Goal: Information Seeking & Learning: Learn about a topic

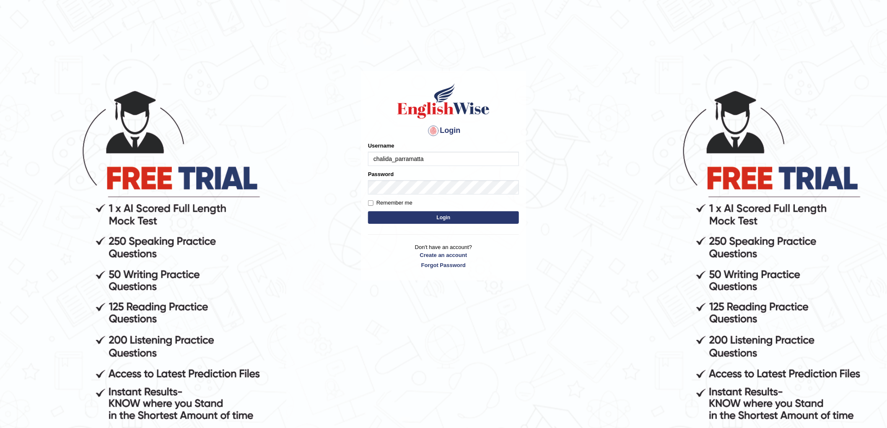
type input "chalida_parramatta"
click at [465, 218] on button "Login" at bounding box center [443, 217] width 151 height 13
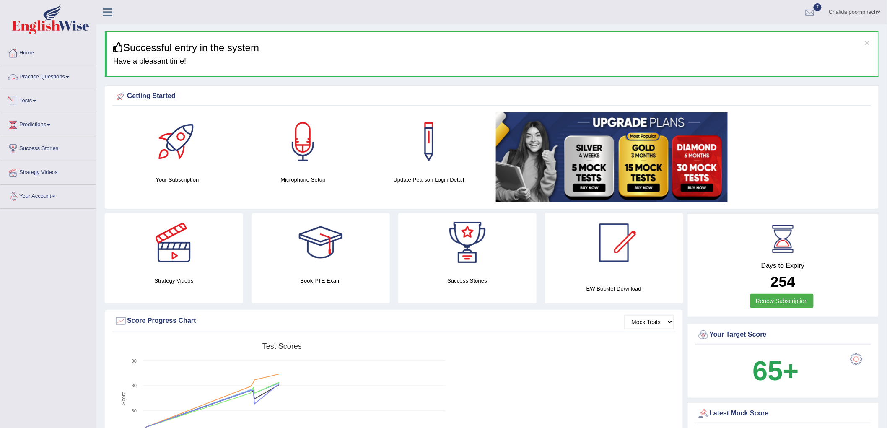
click at [66, 78] on link "Practice Questions" at bounding box center [48, 75] width 96 height 21
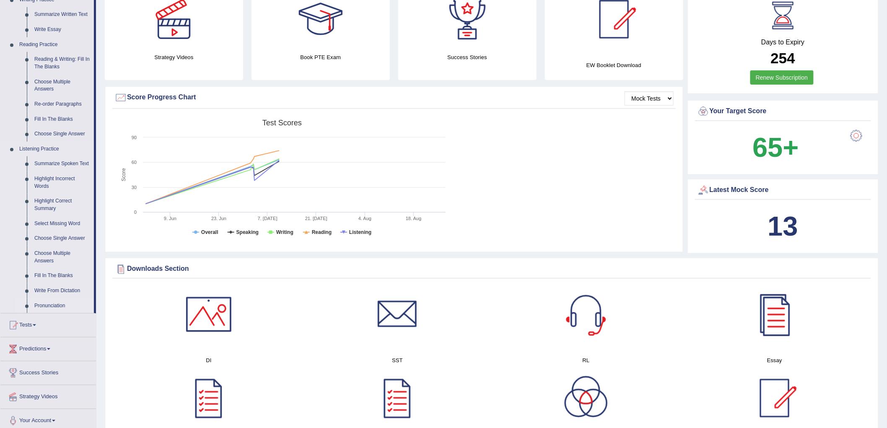
scroll to position [233, 0]
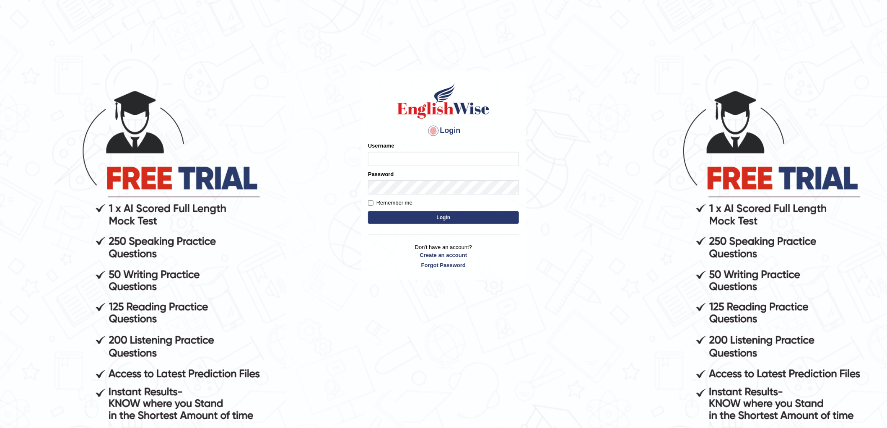
drag, startPoint x: 403, startPoint y: 165, endPoint x: 368, endPoint y: 114, distance: 62.1
click at [399, 166] on input "Username" at bounding box center [443, 159] width 151 height 14
type input "c"
type input "e"
type input "chalida_englishwise"
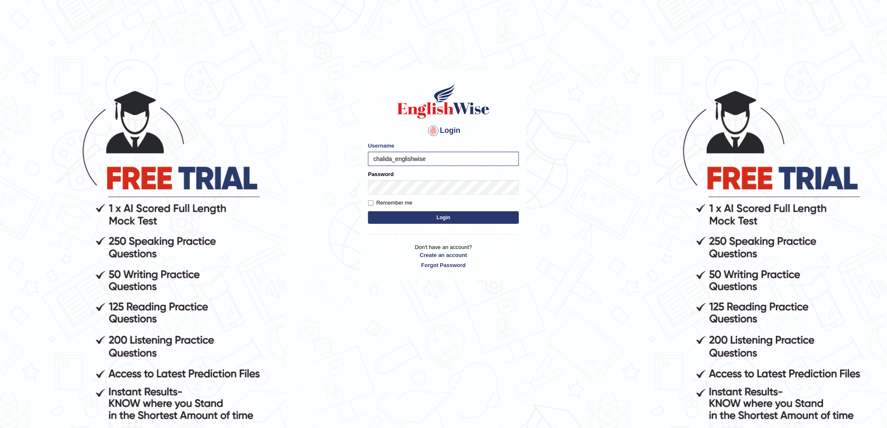
click at [447, 215] on button "Login" at bounding box center [443, 217] width 151 height 13
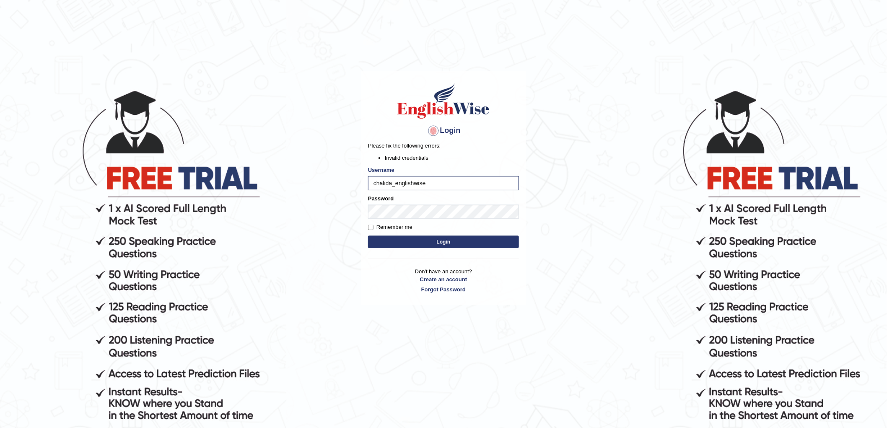
drag, startPoint x: 449, startPoint y: 173, endPoint x: 443, endPoint y: 182, distance: 11.1
click at [445, 179] on div "Username chalida_englishwise" at bounding box center [443, 178] width 151 height 24
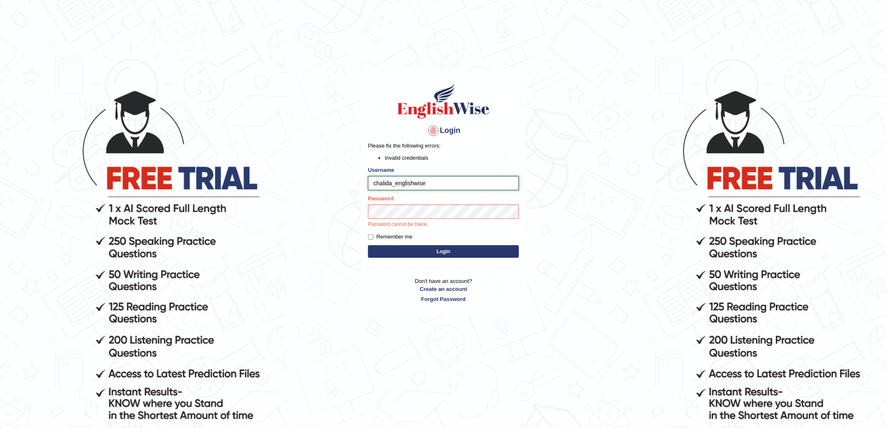
click at [441, 182] on input "chalida_englishwise" at bounding box center [443, 183] width 151 height 14
type input "chalida_parramatta"
click at [414, 220] on div "Password Password cannot be blank." at bounding box center [443, 212] width 151 height 34
click at [419, 249] on button "Login" at bounding box center [443, 251] width 151 height 13
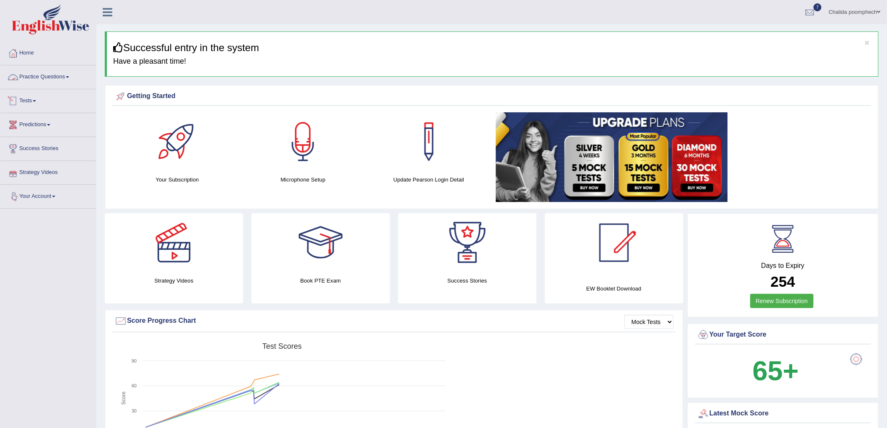
click at [42, 76] on link "Practice Questions" at bounding box center [48, 75] width 96 height 21
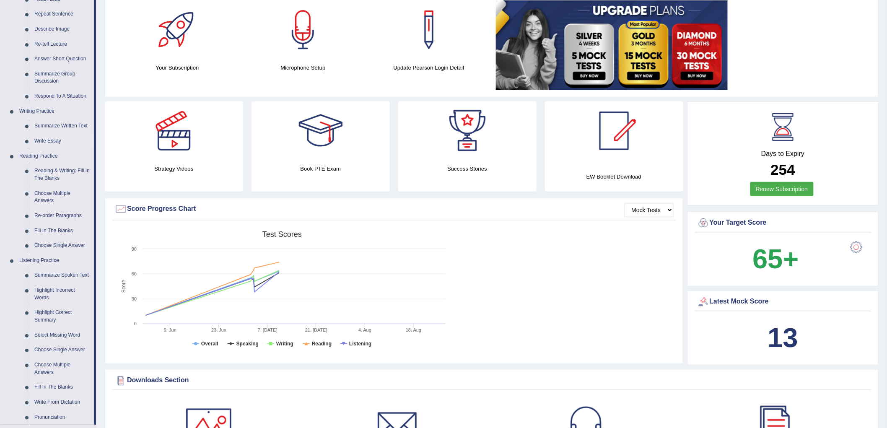
scroll to position [140, 0]
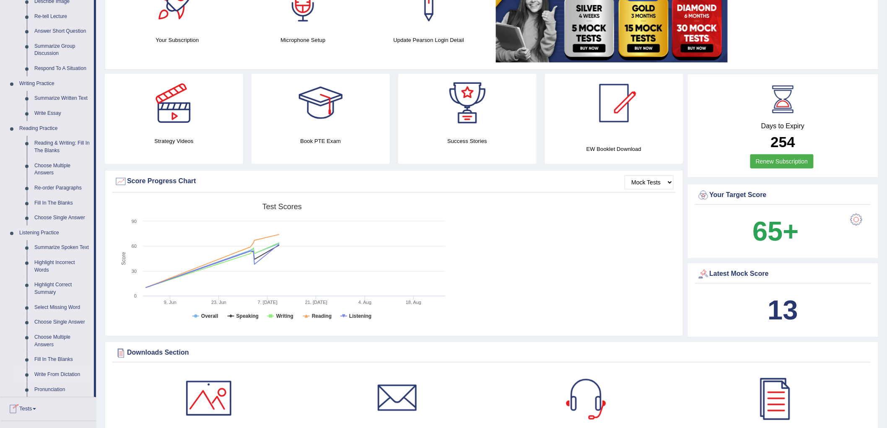
click at [73, 374] on link "Write From Dictation" at bounding box center [62, 374] width 63 height 15
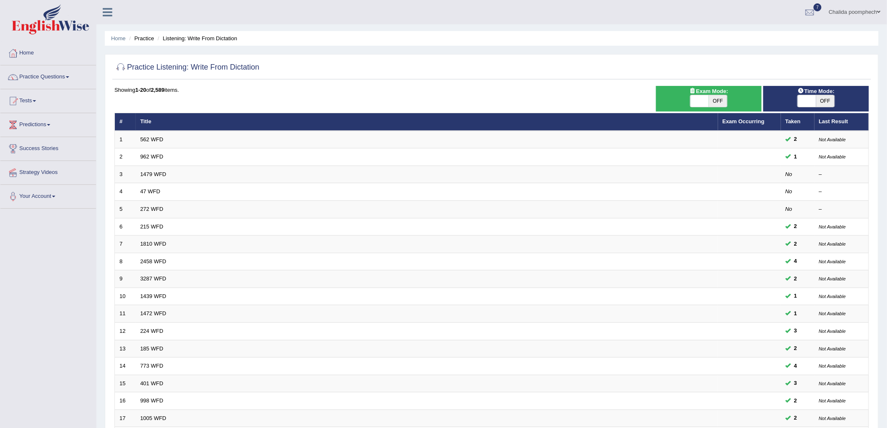
click at [716, 101] on span "OFF" at bounding box center [718, 101] width 18 height 12
checkbox input "true"
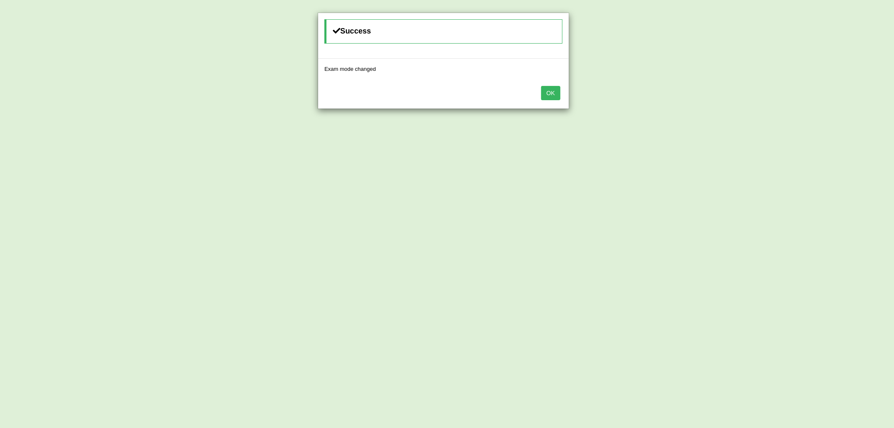
click at [543, 93] on button "OK" at bounding box center [550, 93] width 19 height 14
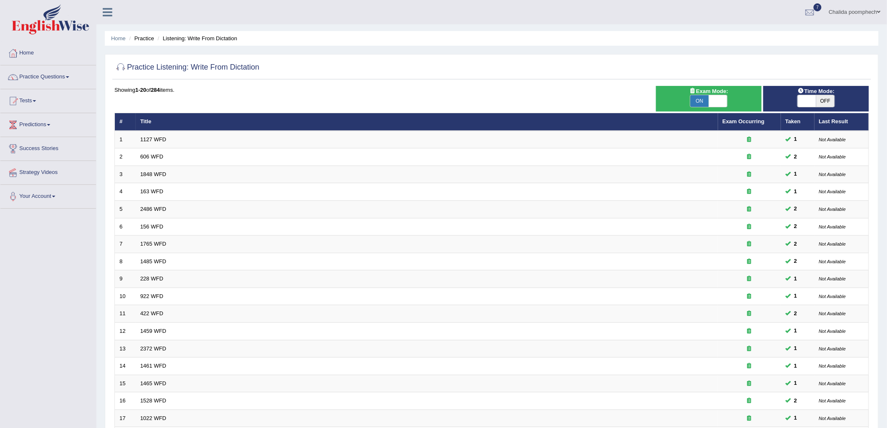
click at [825, 99] on span "OFF" at bounding box center [825, 101] width 18 height 12
checkbox input "true"
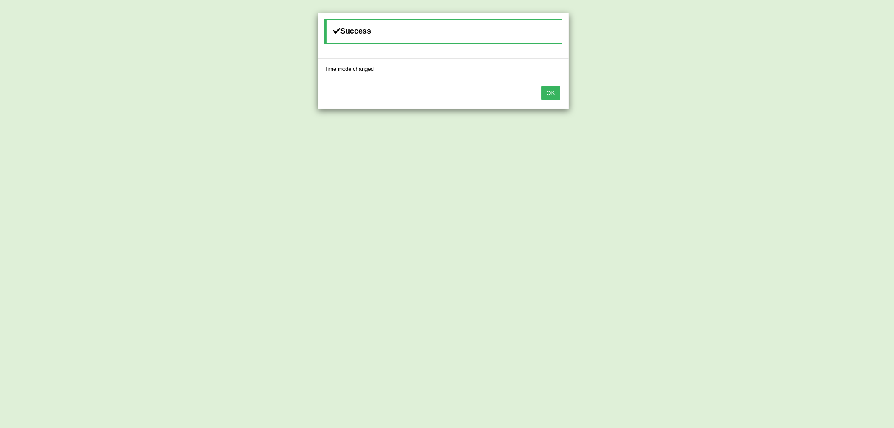
click at [554, 98] on button "OK" at bounding box center [550, 93] width 19 height 14
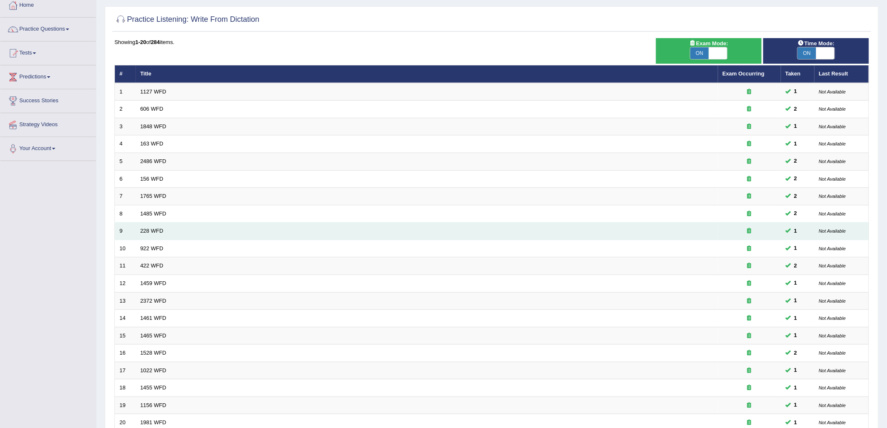
scroll to position [127, 0]
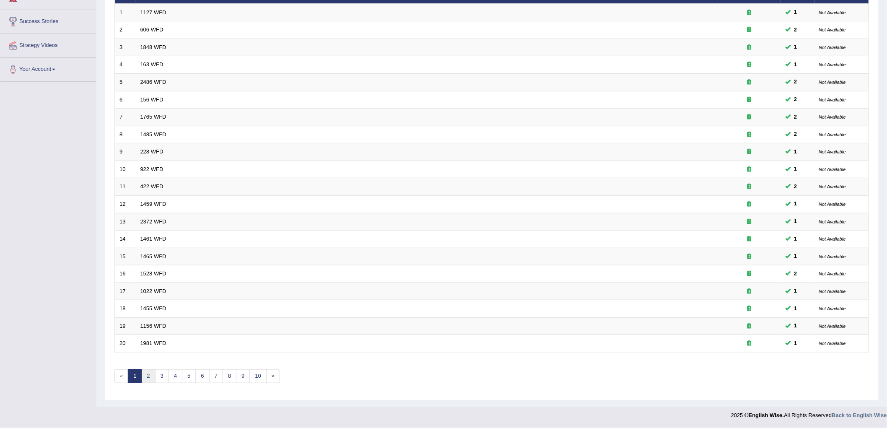
click at [148, 375] on link "2" at bounding box center [148, 376] width 14 height 14
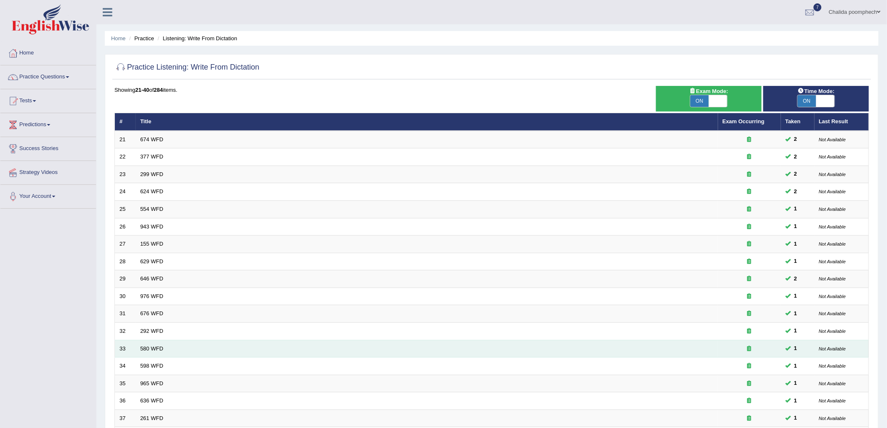
scroll to position [127, 0]
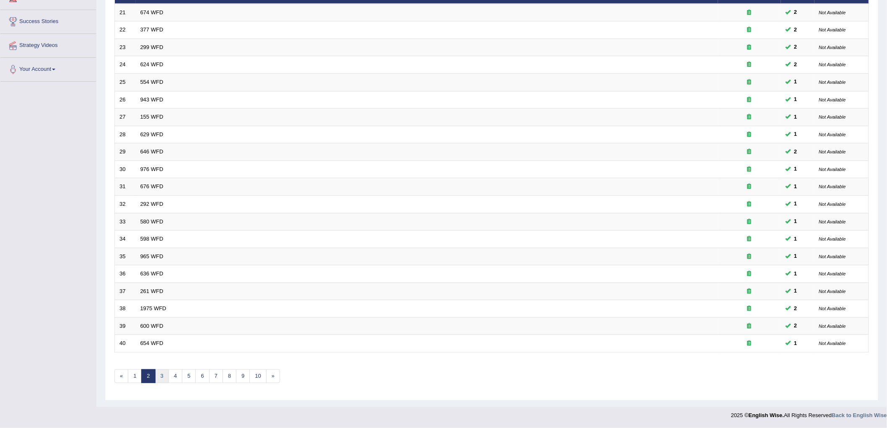
click at [160, 374] on link "3" at bounding box center [162, 376] width 14 height 14
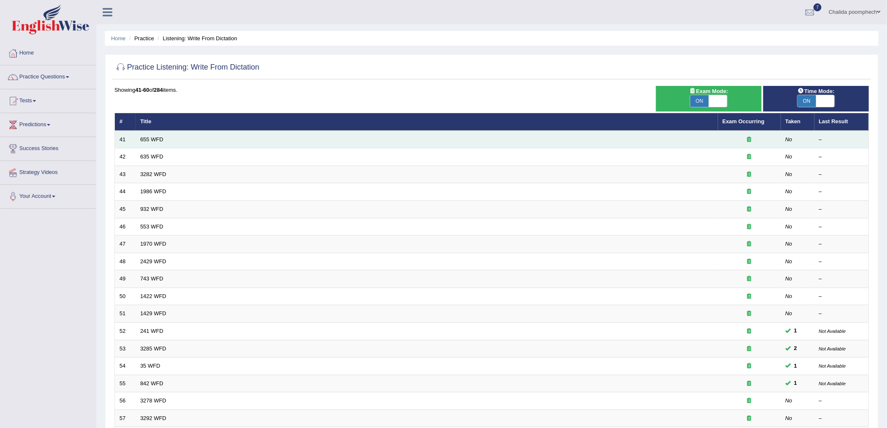
click at [169, 139] on td "655 WFD" at bounding box center [427, 140] width 582 height 18
click at [148, 137] on link "655 WFD" at bounding box center [151, 139] width 23 height 6
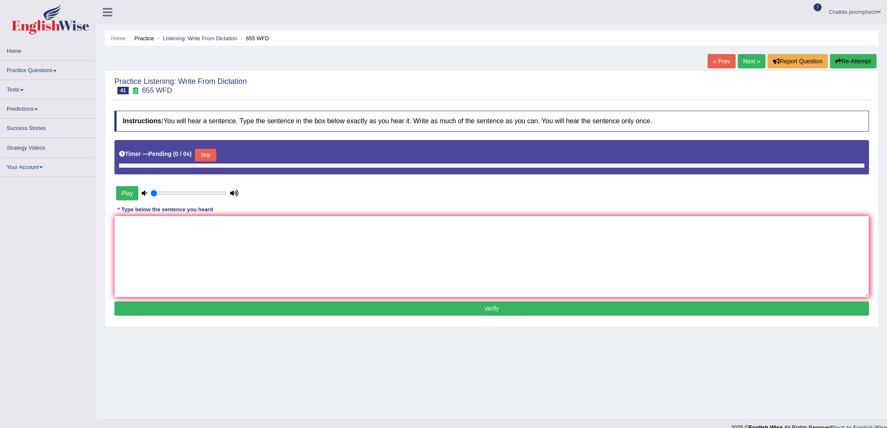
type input "0.85"
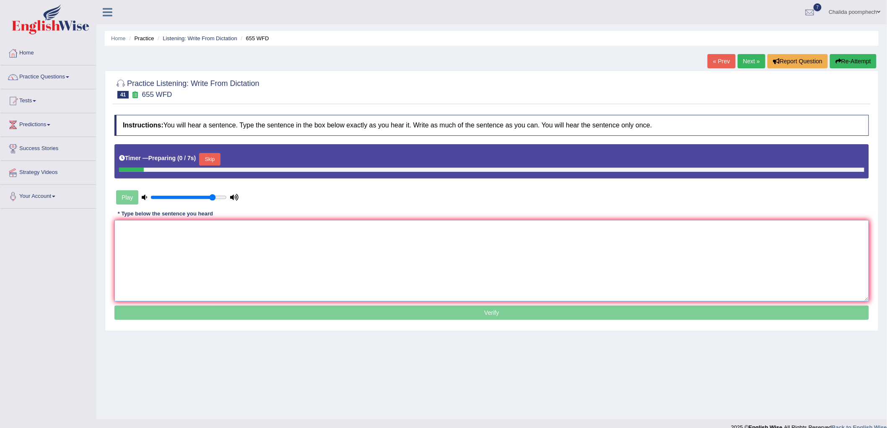
click at [249, 259] on textarea at bounding box center [491, 260] width 755 height 81
click at [210, 161] on button "Skip" at bounding box center [209, 159] width 21 height 13
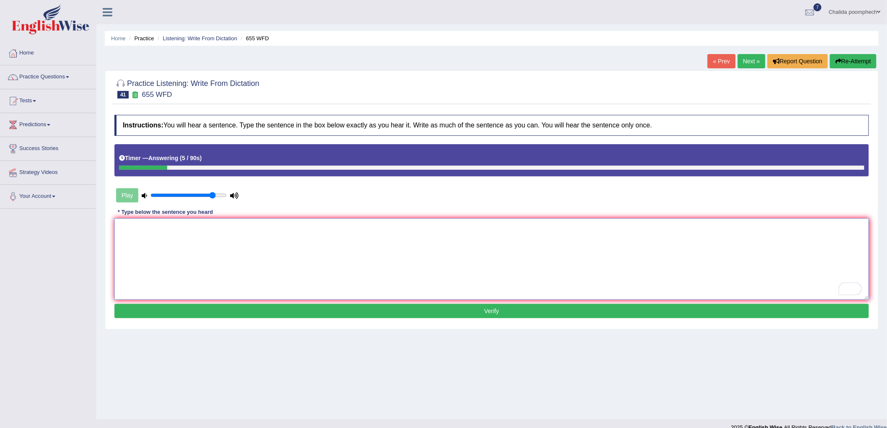
click at [224, 283] on textarea "To enrich screen reader interactions, please activate Accessibility in Grammarl…" at bounding box center [491, 258] width 755 height 81
type textarea "The teaching incluse seeving of classes"
click at [844, 57] on button "Re-Attempt" at bounding box center [853, 61] width 47 height 14
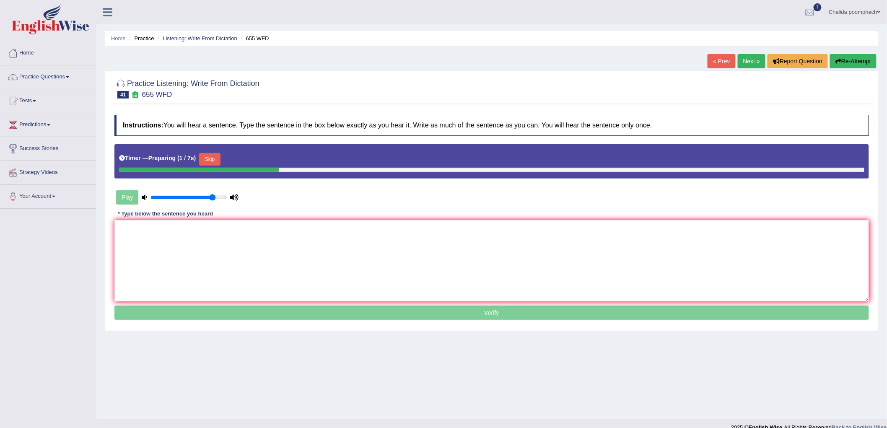
click at [215, 158] on button "Skip" at bounding box center [209, 159] width 21 height 13
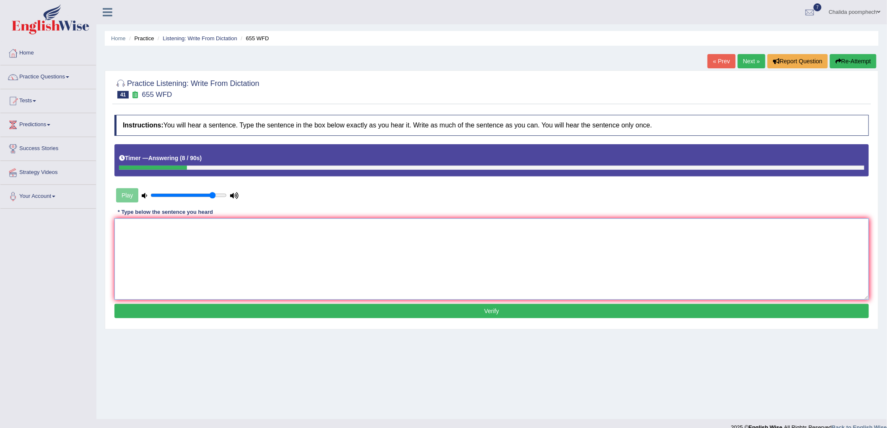
click at [218, 262] on textarea at bounding box center [491, 258] width 755 height 81
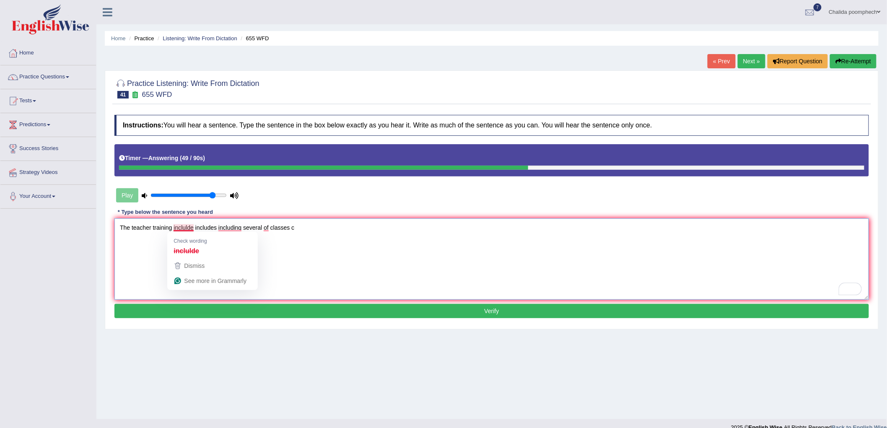
click at [155, 248] on textarea "The teacher training inclulde includes including several of classes c" at bounding box center [491, 258] width 755 height 81
click at [300, 229] on textarea "The teacher training inclulde includes including several of classes c" at bounding box center [491, 258] width 755 height 81
type textarea "The teacher training inclulde includes including several of classes."
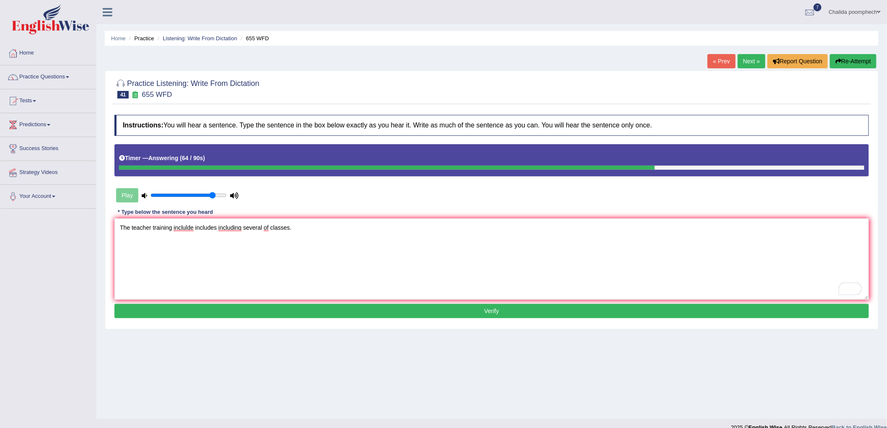
click at [311, 312] on button "Verify" at bounding box center [491, 311] width 755 height 14
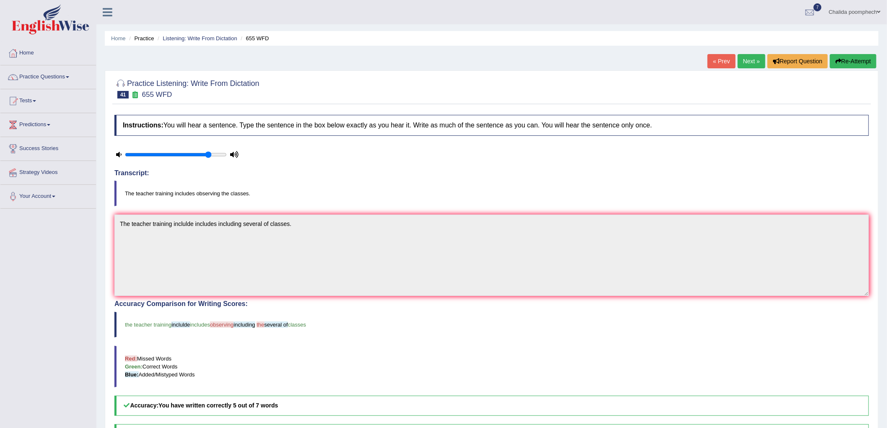
click at [841, 61] on button "Re-Attempt" at bounding box center [853, 61] width 47 height 14
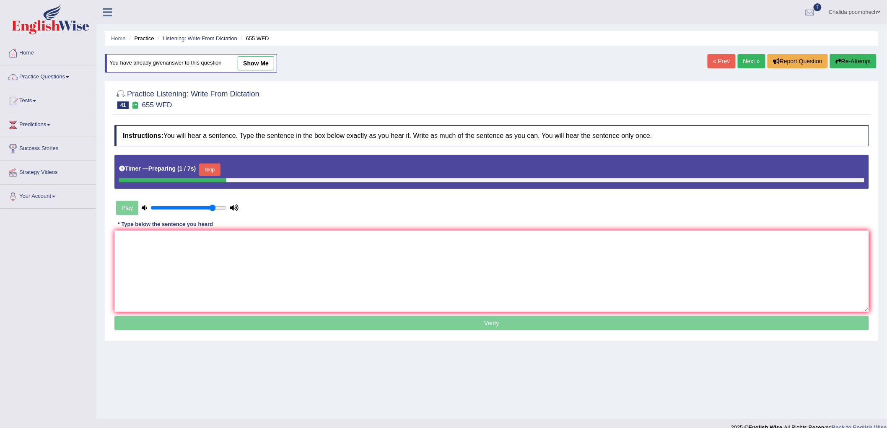
click at [216, 169] on button "Skip" at bounding box center [209, 170] width 21 height 13
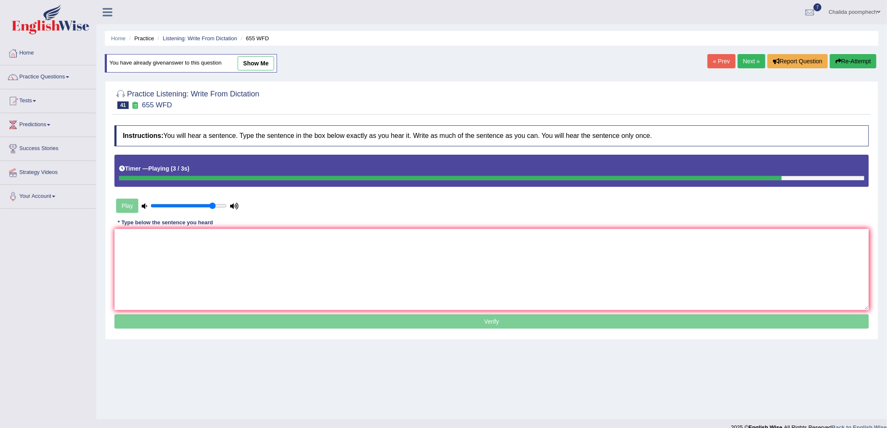
click at [751, 63] on link "Next »" at bounding box center [752, 61] width 28 height 14
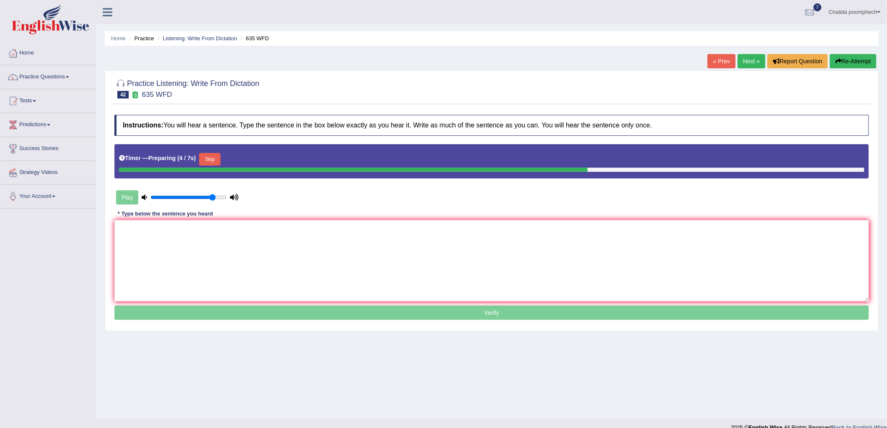
click at [218, 161] on button "Skip" at bounding box center [209, 159] width 21 height 13
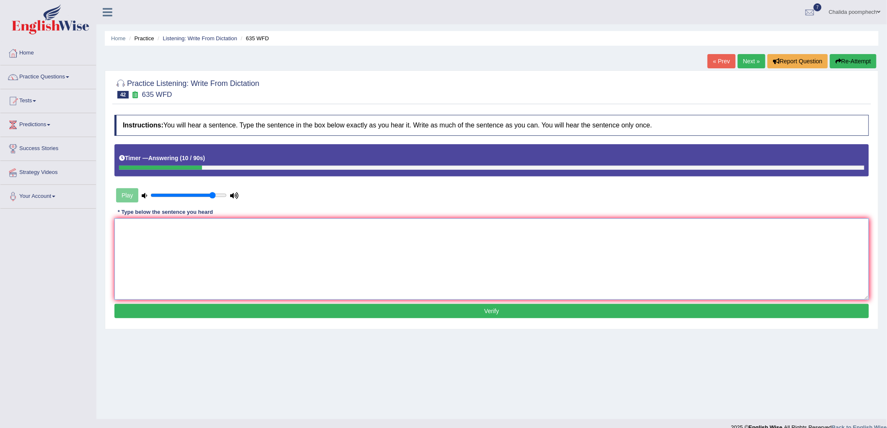
click at [144, 245] on textarea at bounding box center [491, 258] width 755 height 81
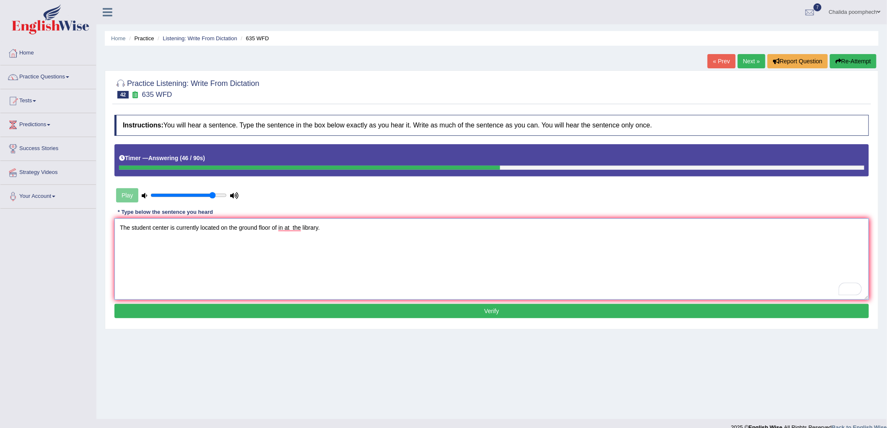
type textarea "The student center is currently located on the ground floor of in at the librar…"
click at [332, 309] on button "Verify" at bounding box center [491, 311] width 755 height 14
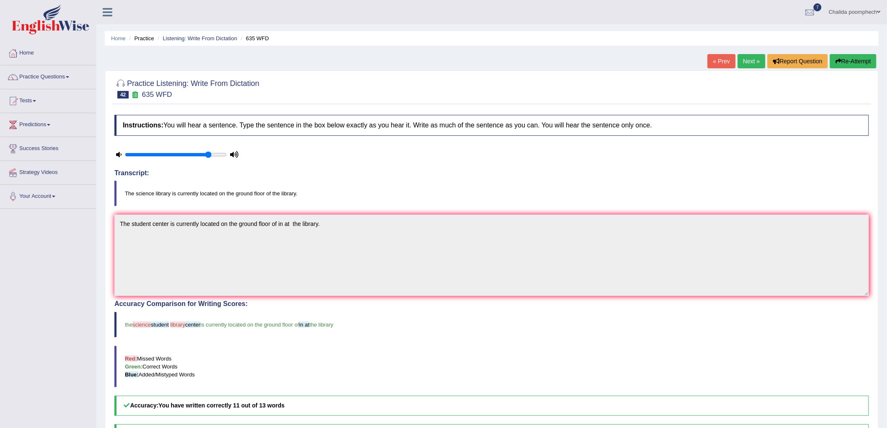
click at [752, 64] on link "Next »" at bounding box center [752, 61] width 28 height 14
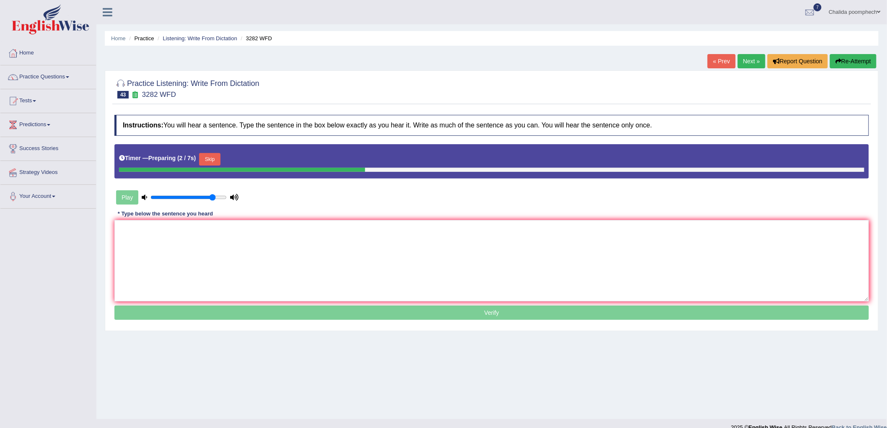
click at [210, 159] on button "Skip" at bounding box center [209, 159] width 21 height 13
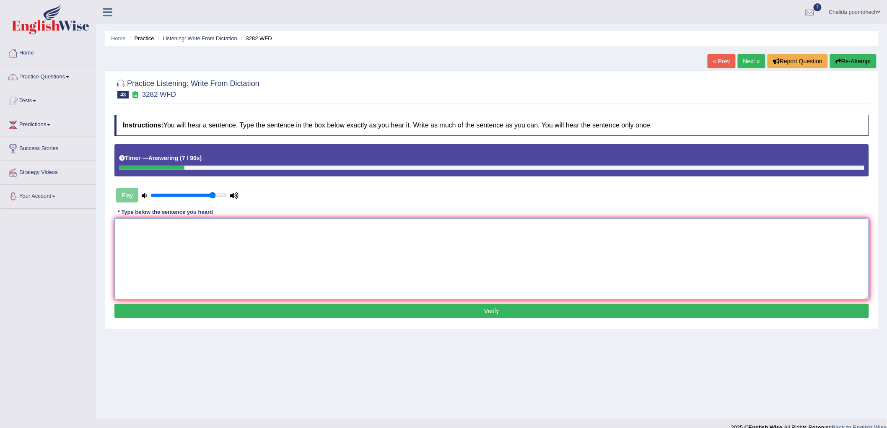
click at [257, 244] on textarea at bounding box center [491, 258] width 755 height 81
type textarea "Computers used to be larger than now"
click at [251, 311] on button "Verify" at bounding box center [491, 311] width 755 height 14
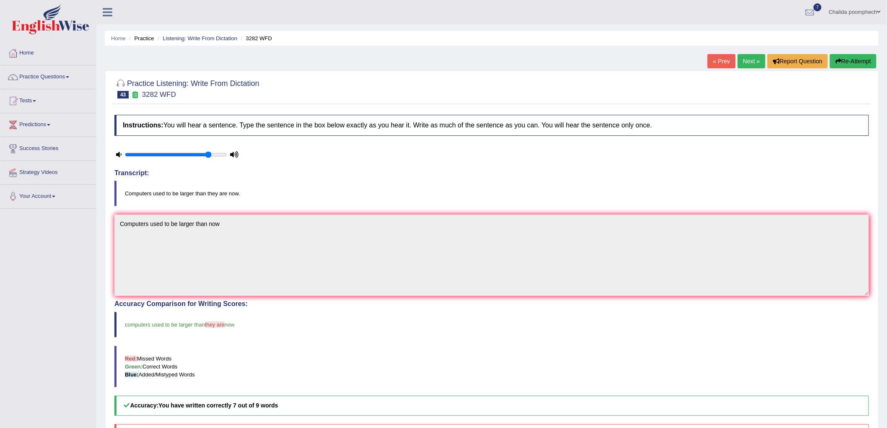
click at [741, 62] on link "Next »" at bounding box center [752, 61] width 28 height 14
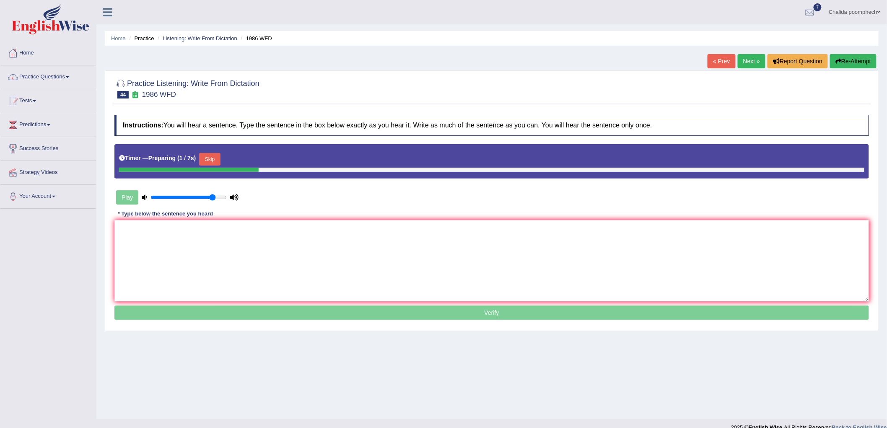
click at [208, 161] on button "Skip" at bounding box center [209, 159] width 21 height 13
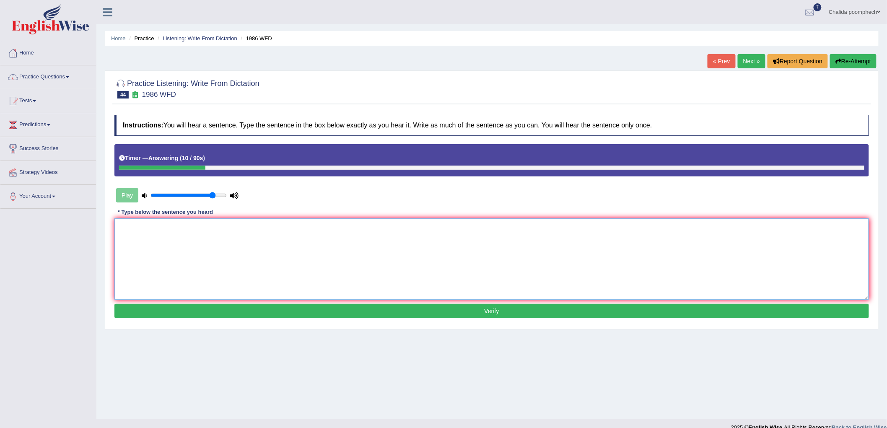
drag, startPoint x: 190, startPoint y: 233, endPoint x: 194, endPoint y: 243, distance: 10.7
click at [192, 238] on textarea at bounding box center [491, 258] width 755 height 81
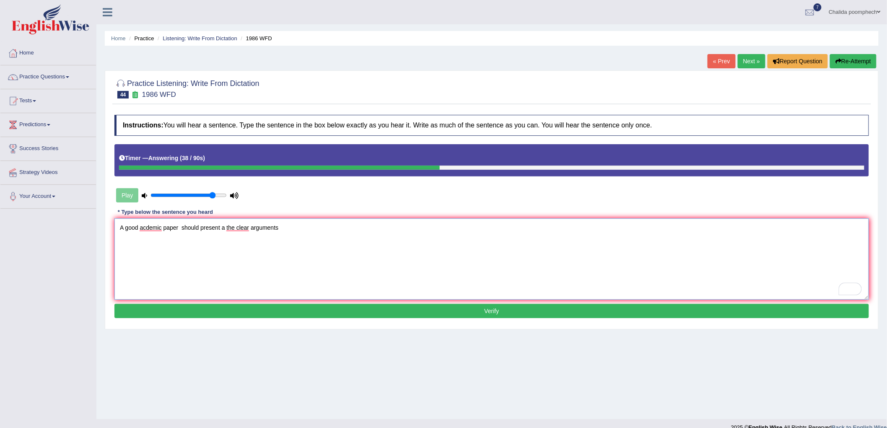
type textarea "A good acdemic paper should present a the clear arguments."
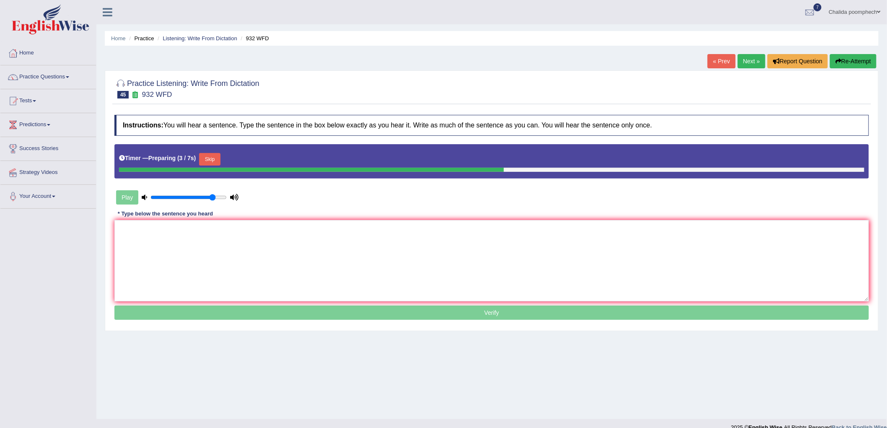
click at [214, 160] on button "Skip" at bounding box center [209, 159] width 21 height 13
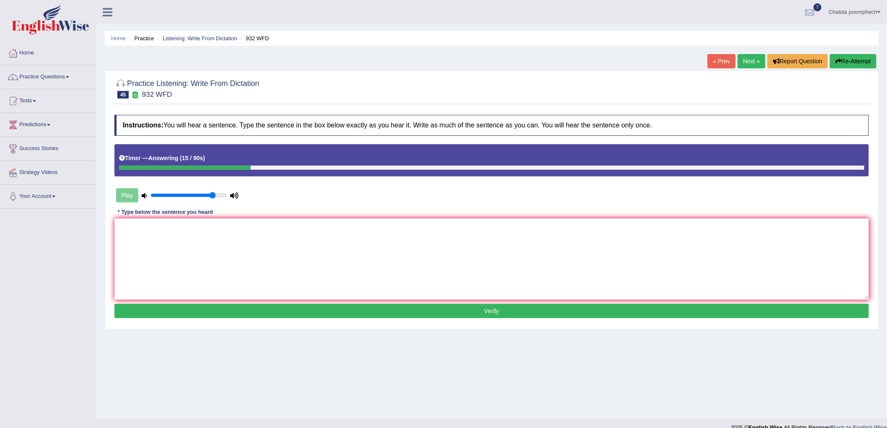
click at [852, 66] on button "Re-Attempt" at bounding box center [853, 61] width 47 height 14
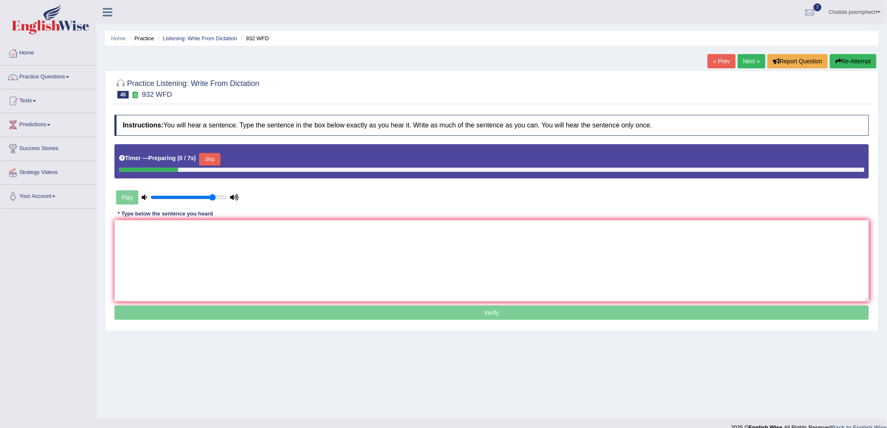
click at [205, 162] on button "Skip" at bounding box center [209, 159] width 21 height 13
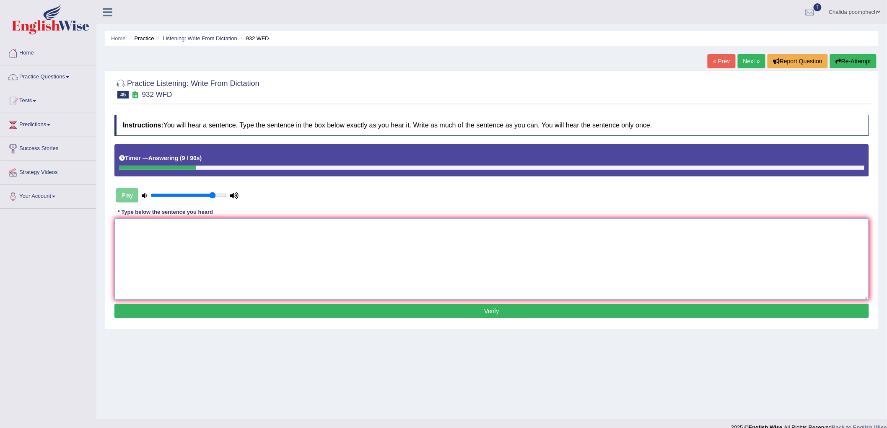
click at [208, 231] on textarea at bounding box center [491, 258] width 755 height 81
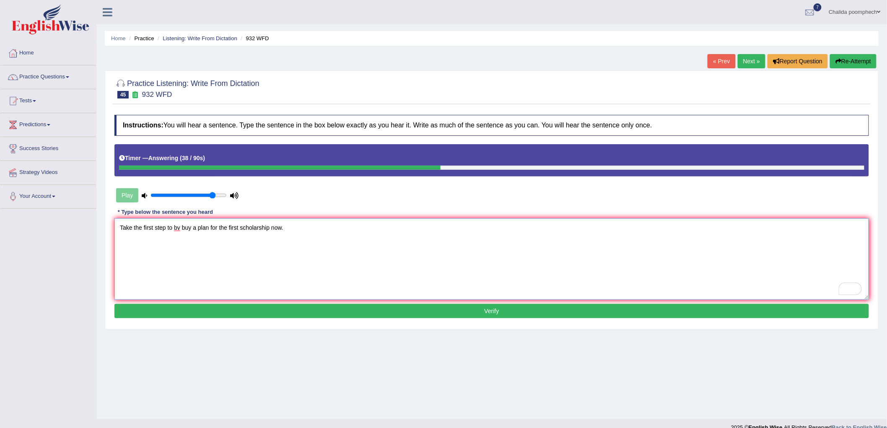
type textarea "Take the first step to by buy a plan for the first scholarship now."
click at [248, 307] on button "Verify" at bounding box center [491, 311] width 755 height 14
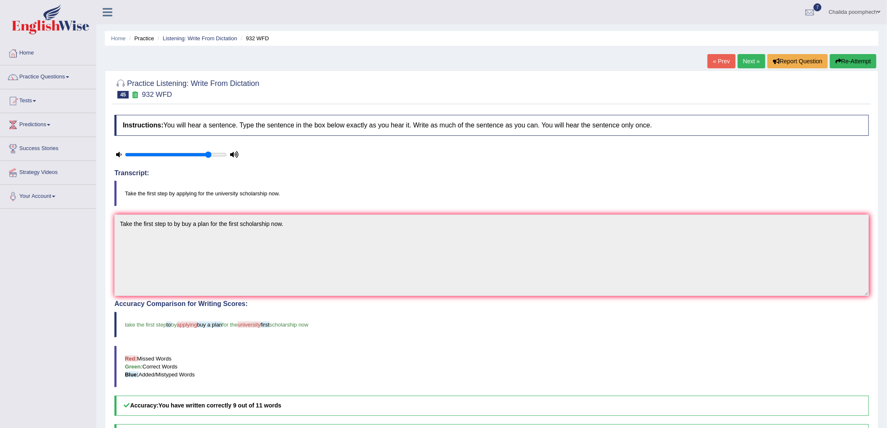
click at [748, 64] on link "Next »" at bounding box center [752, 61] width 28 height 14
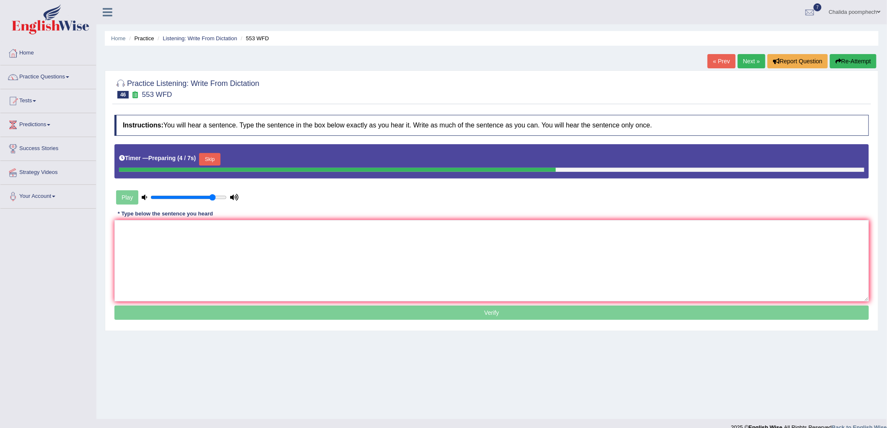
click at [217, 158] on button "Skip" at bounding box center [209, 159] width 21 height 13
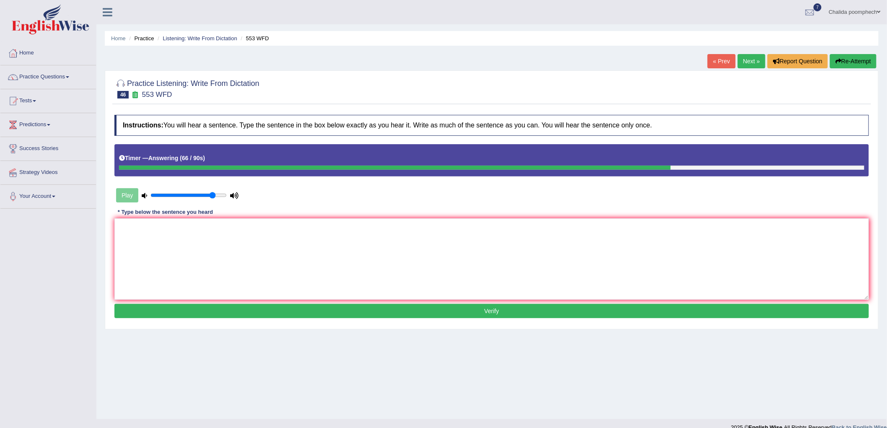
click at [753, 60] on link "Next »" at bounding box center [752, 61] width 28 height 14
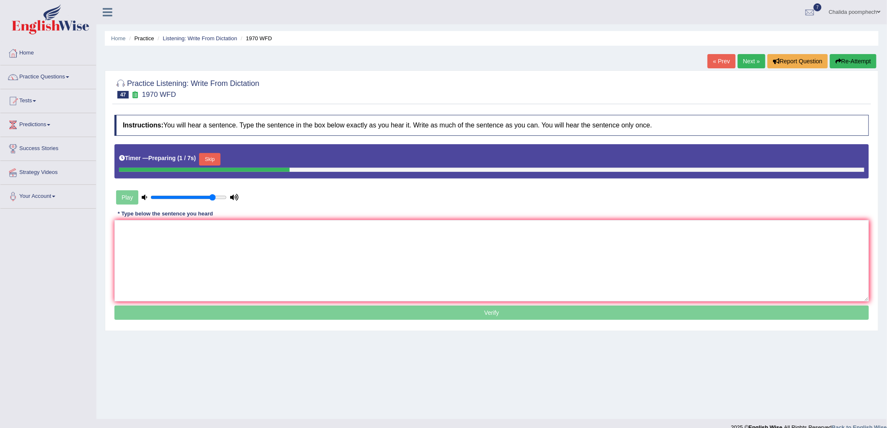
click at [220, 158] on button "Skip" at bounding box center [209, 159] width 21 height 13
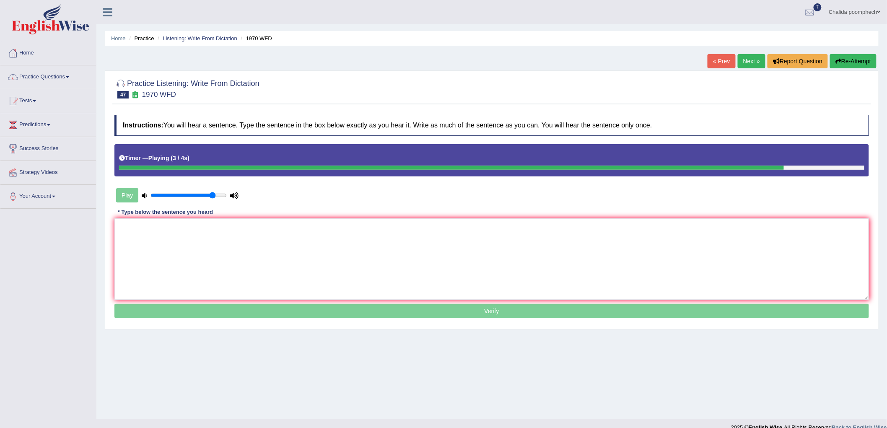
click at [861, 63] on button "Re-Attempt" at bounding box center [853, 61] width 47 height 14
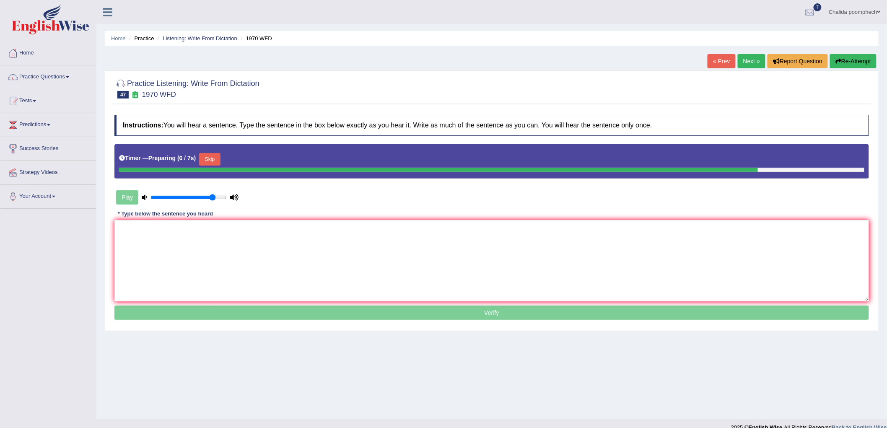
click at [215, 159] on button "Skip" at bounding box center [209, 159] width 21 height 13
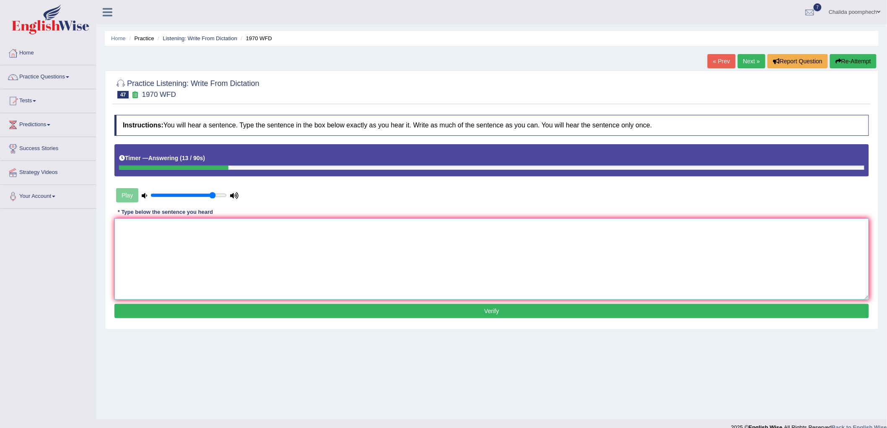
drag, startPoint x: 270, startPoint y: 253, endPoint x: 278, endPoint y: 255, distance: 8.6
click at [270, 254] on textarea at bounding box center [491, 258] width 755 height 81
click at [153, 229] on textarea "One student will be selected from" at bounding box center [491, 258] width 755 height 81
click at [283, 233] on textarea "One student representative will be selected from" at bounding box center [491, 258] width 755 height 81
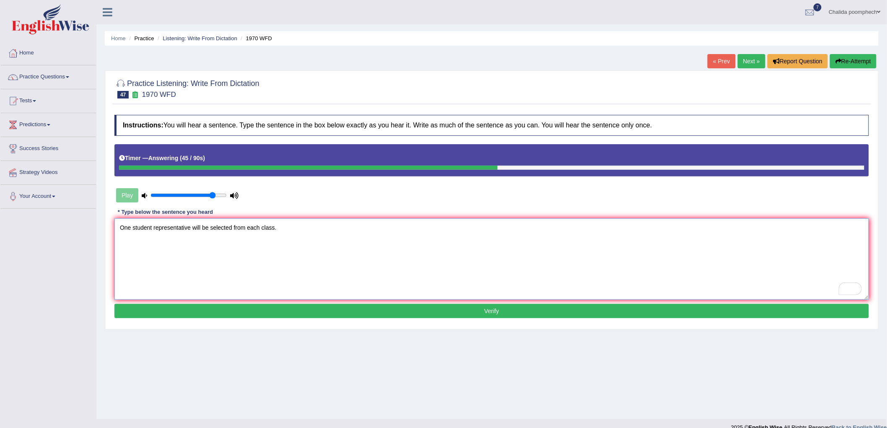
type textarea "One student representative will be selected from each class."
click at [340, 312] on button "Verify" at bounding box center [491, 311] width 755 height 14
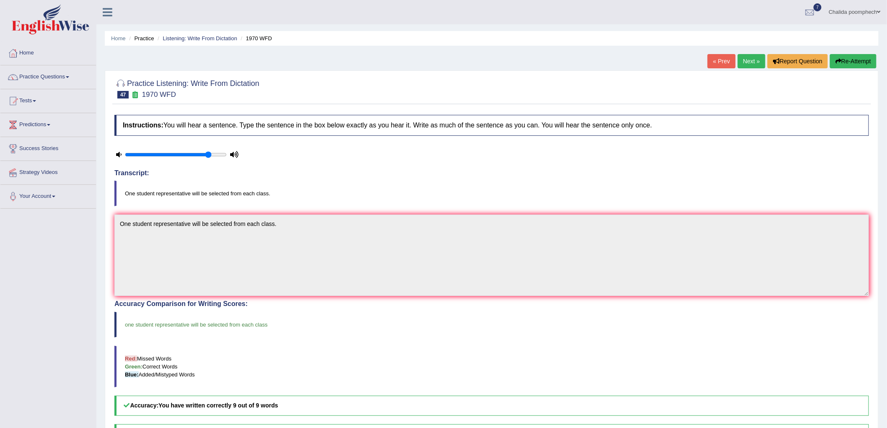
click at [747, 55] on link "Next »" at bounding box center [752, 61] width 28 height 14
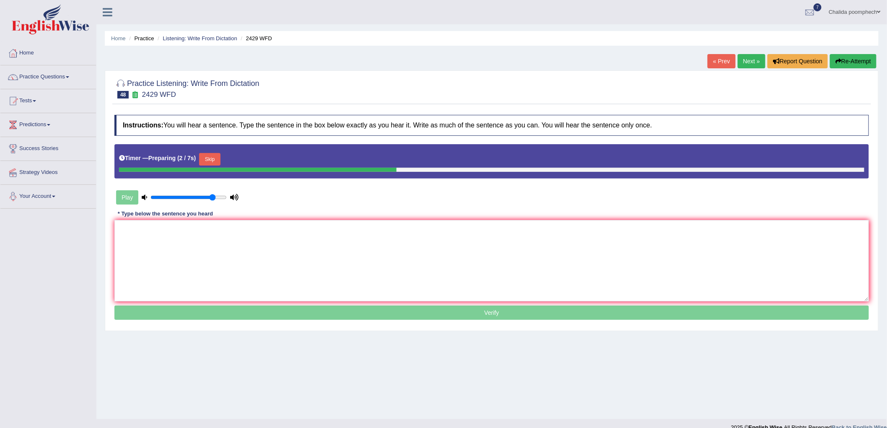
click at [215, 160] on button "Skip" at bounding box center [209, 159] width 21 height 13
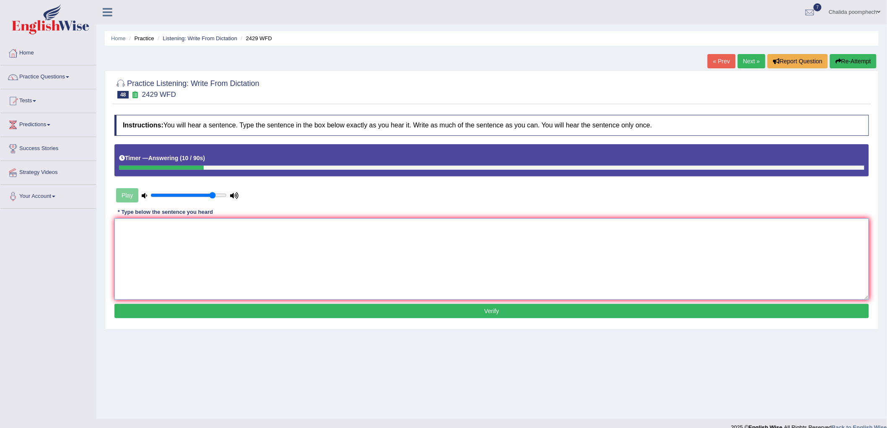
click at [164, 248] on textarea at bounding box center [491, 258] width 755 height 81
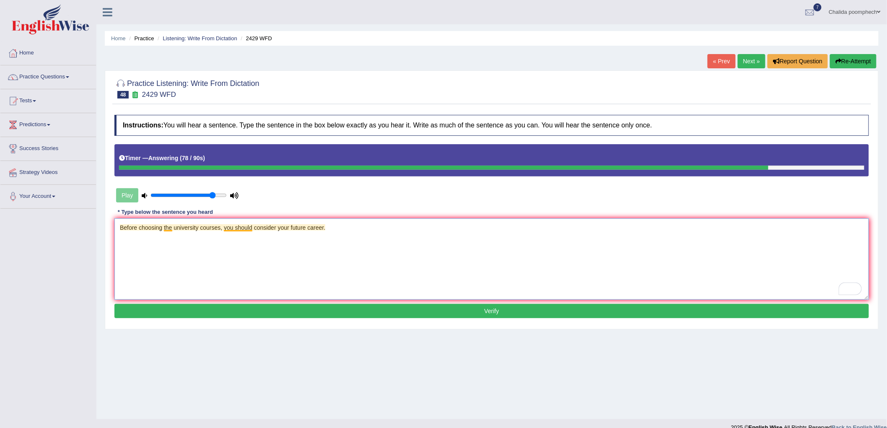
click at [172, 228] on textarea "Before choosing the university courses, you should consider your future career." at bounding box center [491, 258] width 755 height 81
type textarea "Before choosing the a university courses, you should consider your future caree…"
click at [237, 309] on button "Verify" at bounding box center [491, 311] width 755 height 14
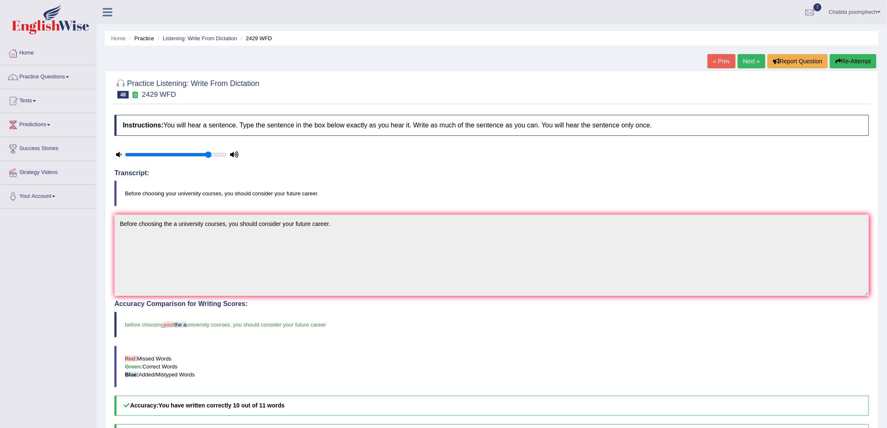
click at [749, 66] on link "Next »" at bounding box center [752, 61] width 28 height 14
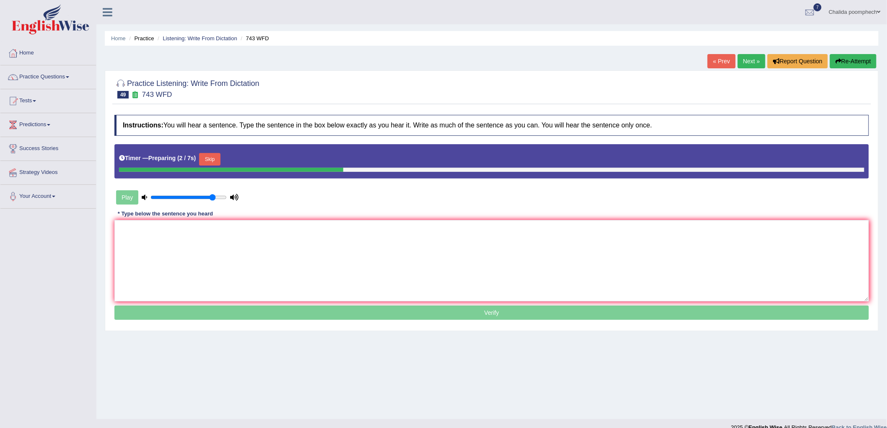
click at [217, 160] on button "Skip" at bounding box center [209, 159] width 21 height 13
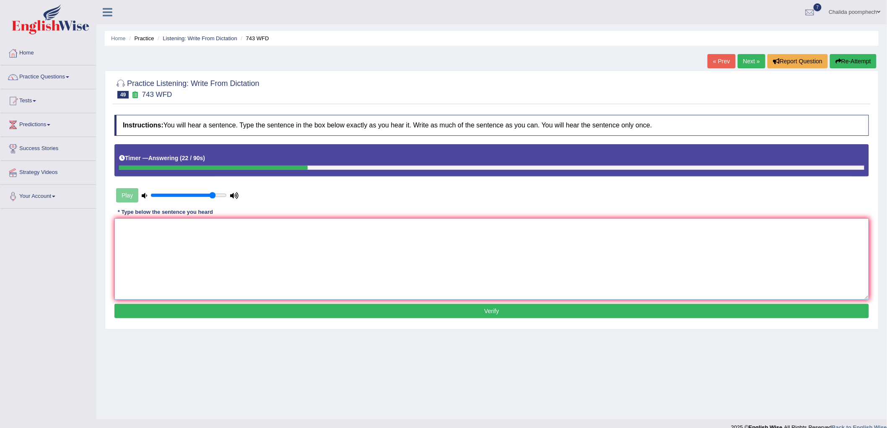
click at [175, 246] on textarea at bounding box center [491, 258] width 755 height 81
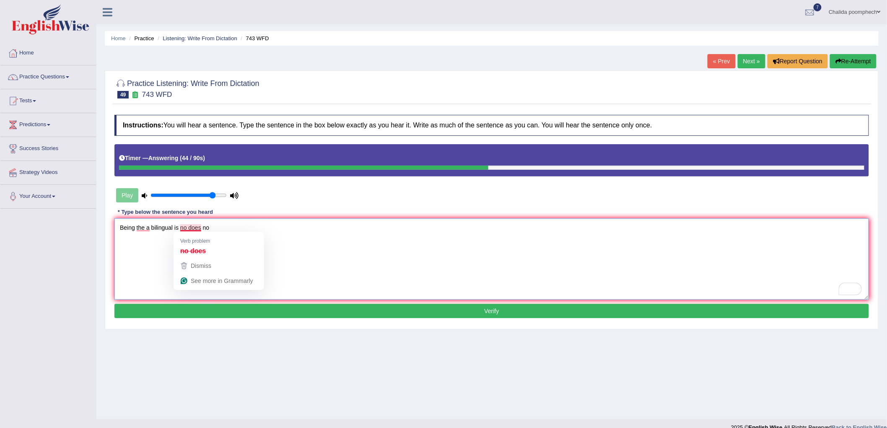
click at [188, 228] on textarea "Being the a bilingual is no does no" at bounding box center [491, 258] width 755 height 81
click at [215, 228] on textarea "Being the a bilingual is not does no" at bounding box center [491, 258] width 755 height 81
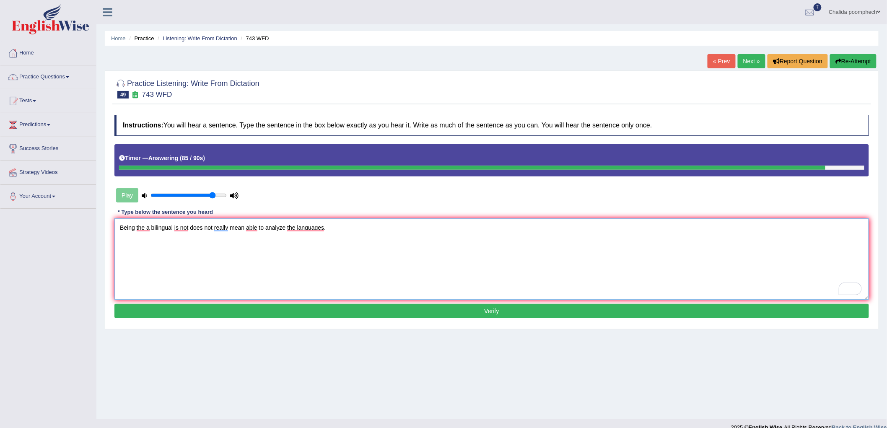
click at [200, 242] on textarea "Being the a bilingual is not does not really mean able to analyze the languages." at bounding box center [491, 258] width 755 height 81
type textarea "Being the a bilingual is not does not really mean able to analyze the languages."
click at [296, 308] on button "Verify" at bounding box center [491, 311] width 755 height 14
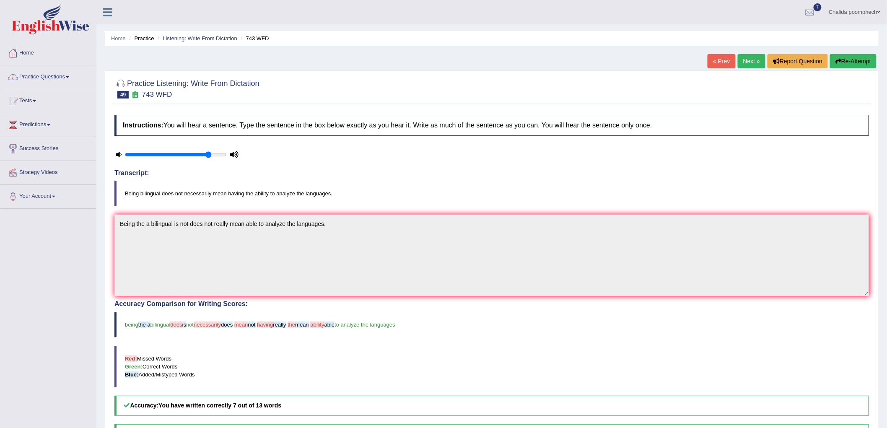
click at [745, 59] on link "Next »" at bounding box center [752, 61] width 28 height 14
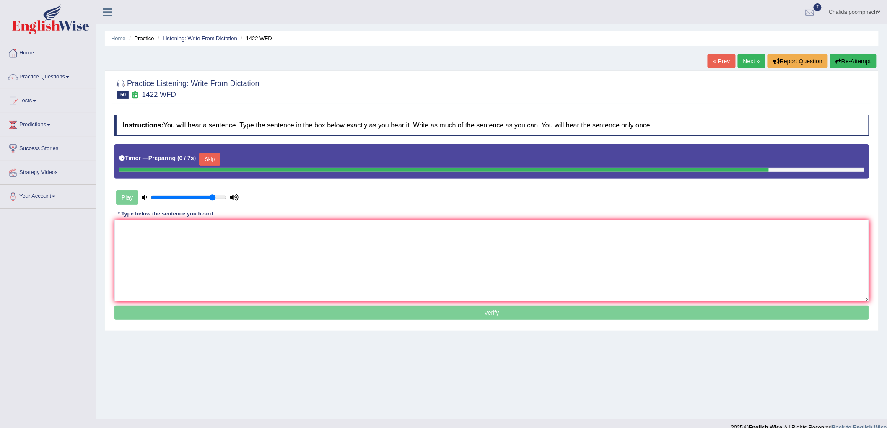
click at [216, 160] on button "Skip" at bounding box center [209, 159] width 21 height 13
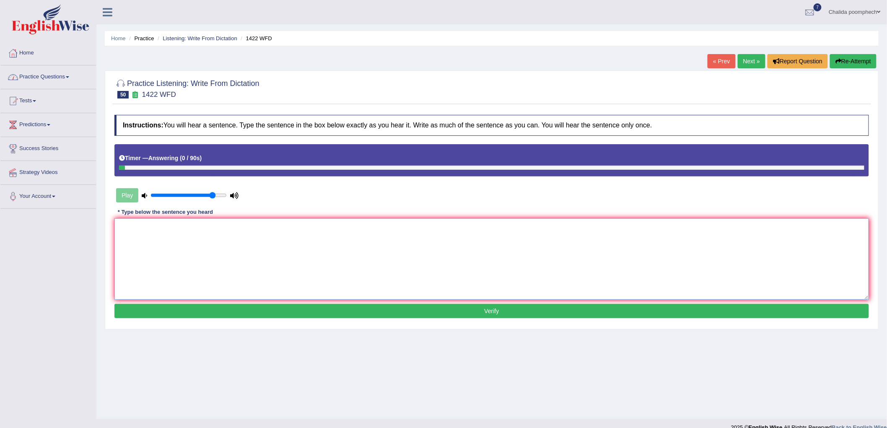
click at [653, 249] on textarea at bounding box center [491, 258] width 755 height 81
type textarea "We are looking for the new way to engage in"
click at [845, 62] on button "Re-Attempt" at bounding box center [853, 61] width 47 height 14
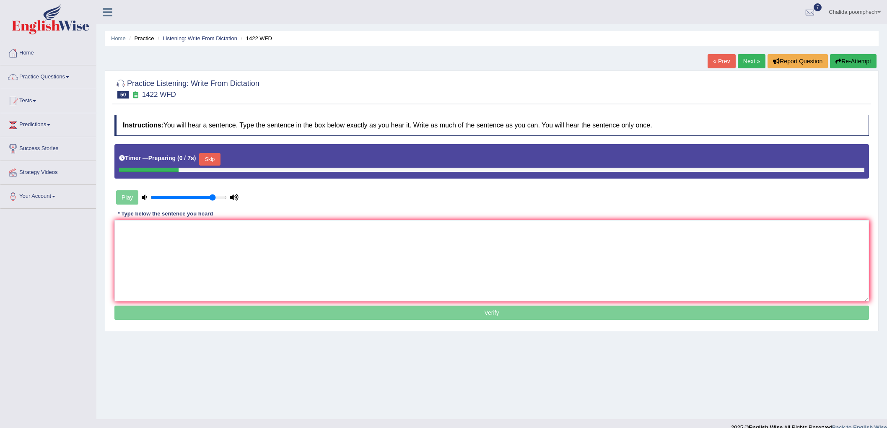
click at [205, 157] on button "Skip" at bounding box center [209, 159] width 21 height 13
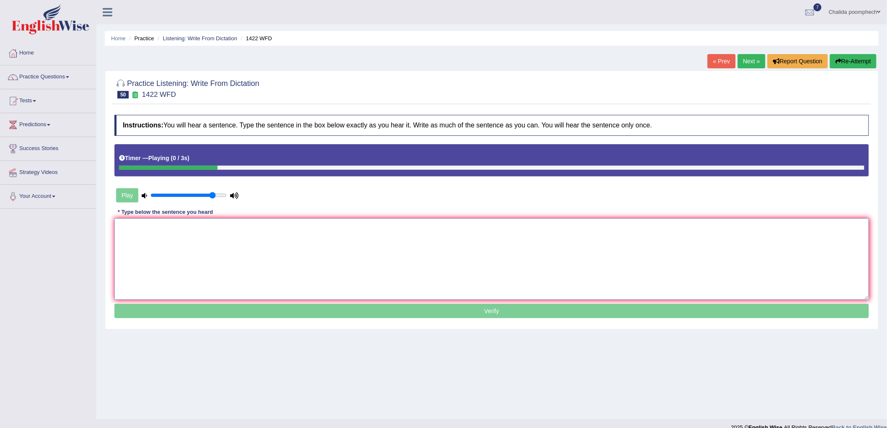
click at [244, 256] on textarea at bounding box center [491, 258] width 755 height 81
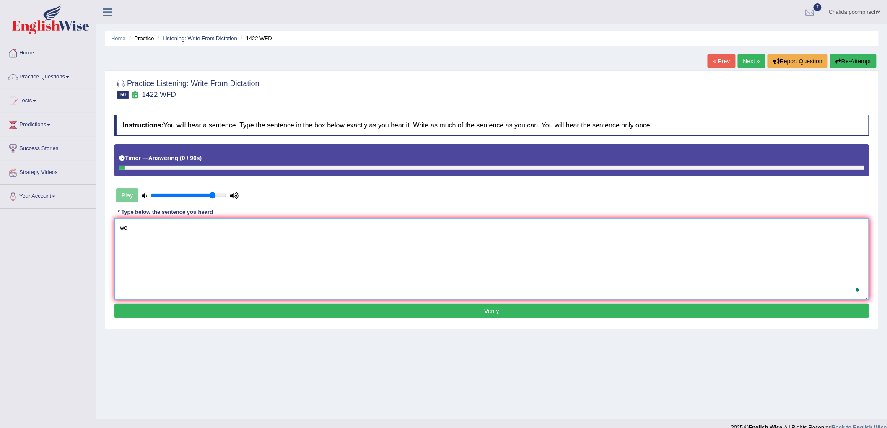
type textarea "w"
click at [170, 226] on textarea "We are looking for ways the new engage learners." at bounding box center [491, 258] width 755 height 81
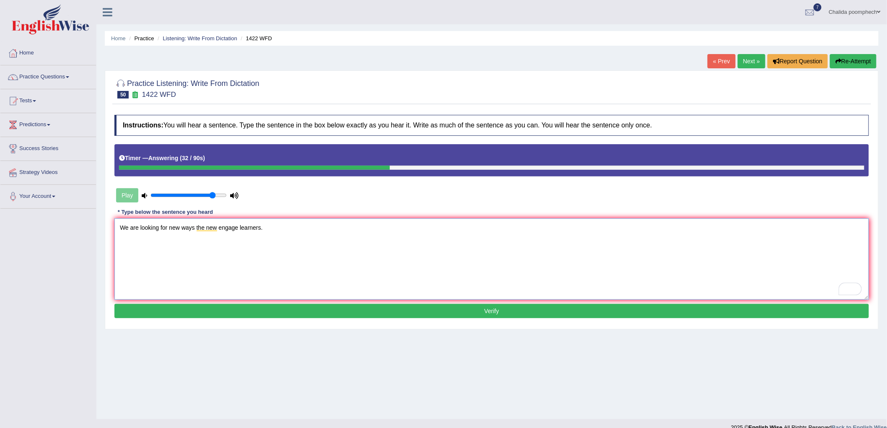
type textarea "We are looking for new ways the new engage learners."
click at [308, 308] on button "Verify" at bounding box center [491, 311] width 755 height 14
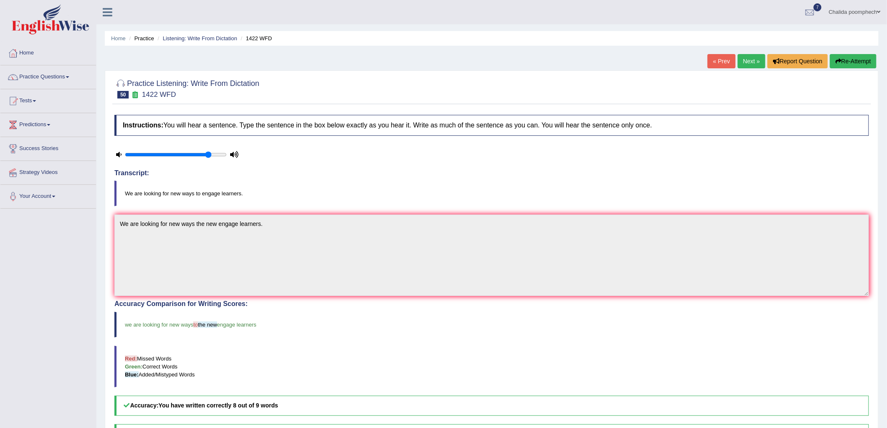
click at [749, 62] on link "Next »" at bounding box center [752, 61] width 28 height 14
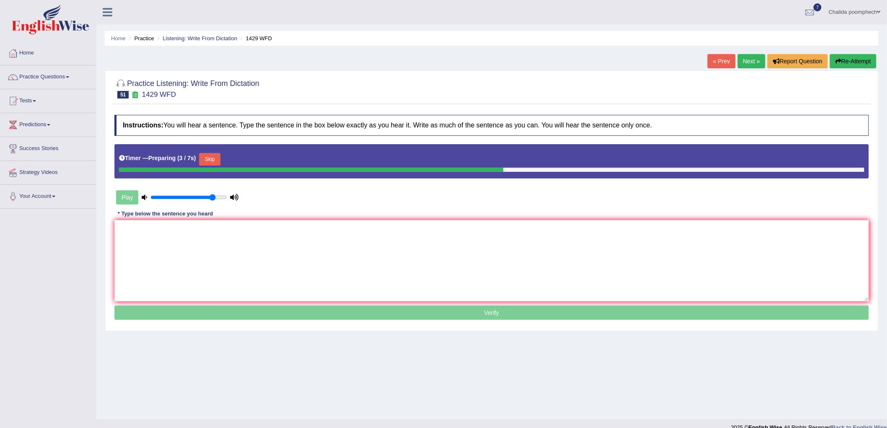
click at [209, 160] on button "Skip" at bounding box center [209, 159] width 21 height 13
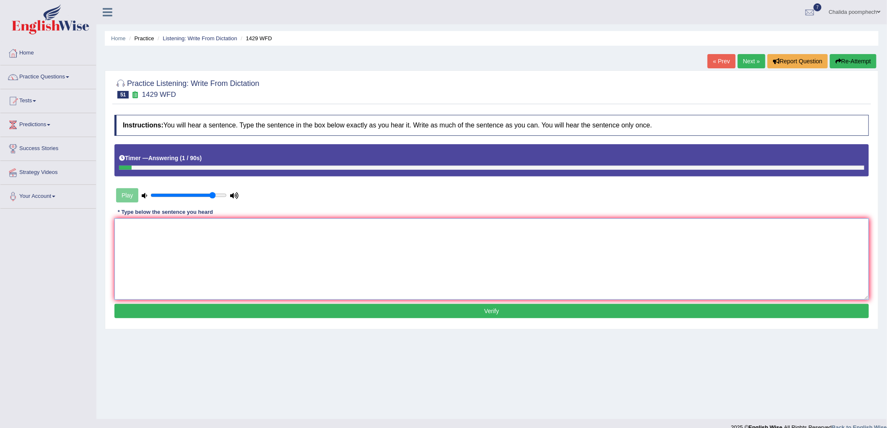
click at [213, 279] on textarea at bounding box center [491, 258] width 755 height 81
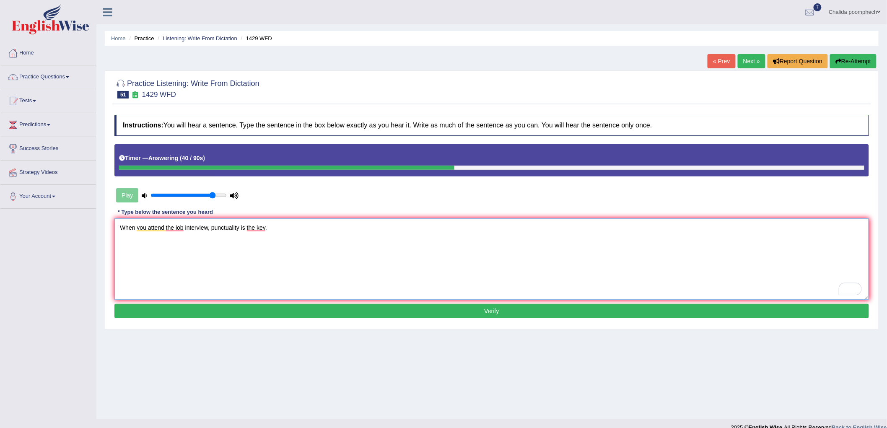
type textarea "When you attend the job interview, punctuality is the key."
click at [281, 309] on button "Verify" at bounding box center [491, 311] width 755 height 14
